Goal: Task Accomplishment & Management: Manage account settings

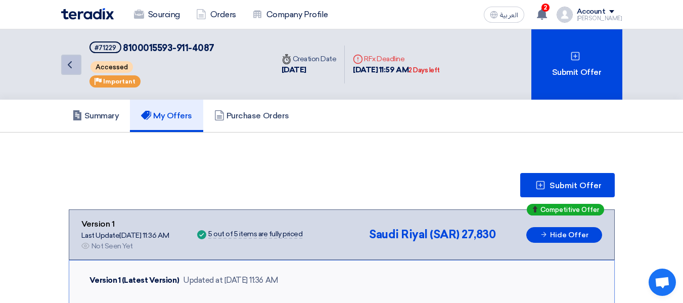
click at [77, 67] on link "Back" at bounding box center [71, 65] width 20 height 20
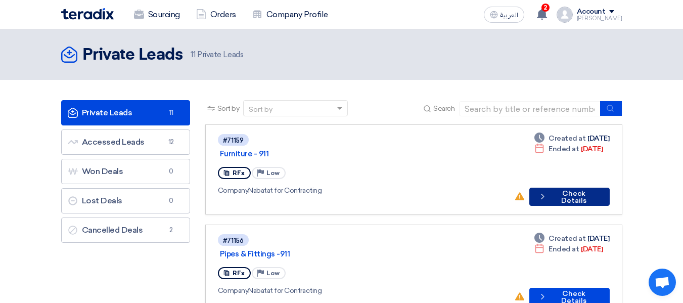
click at [553, 188] on button "Check details Check Details" at bounding box center [569, 197] width 80 height 18
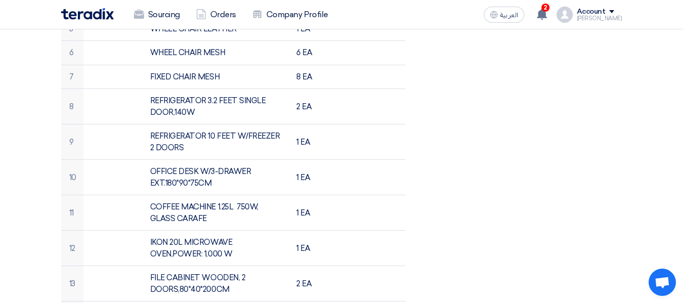
scroll to position [606, 0]
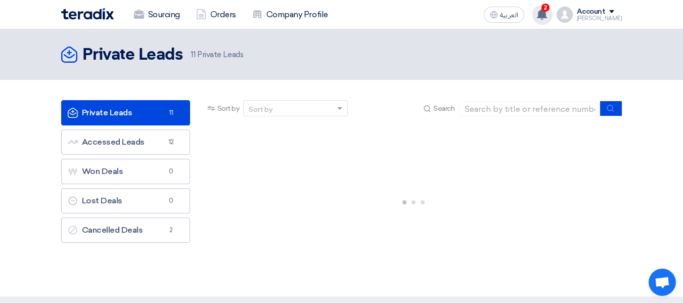
click at [549, 10] on span "2" at bounding box center [545, 8] width 8 height 8
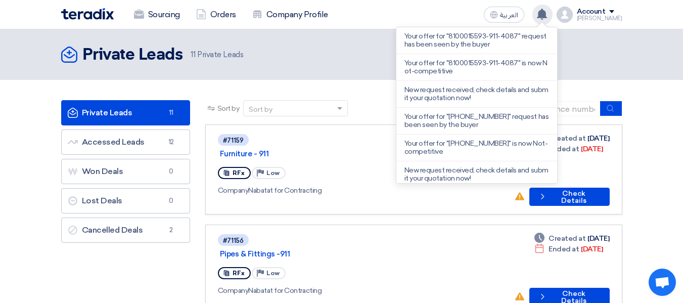
click at [392, 49] on div "Private Leads Private Leads 11 Private Leads" at bounding box center [341, 54] width 561 height 20
